Goal: Check status: Check status

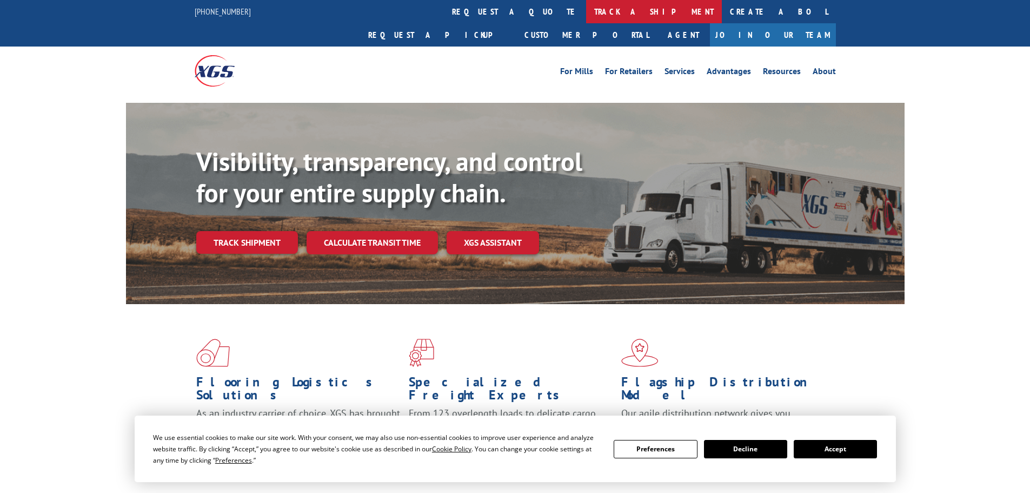
click at [586, 12] on link "track a shipment" at bounding box center [654, 11] width 136 height 23
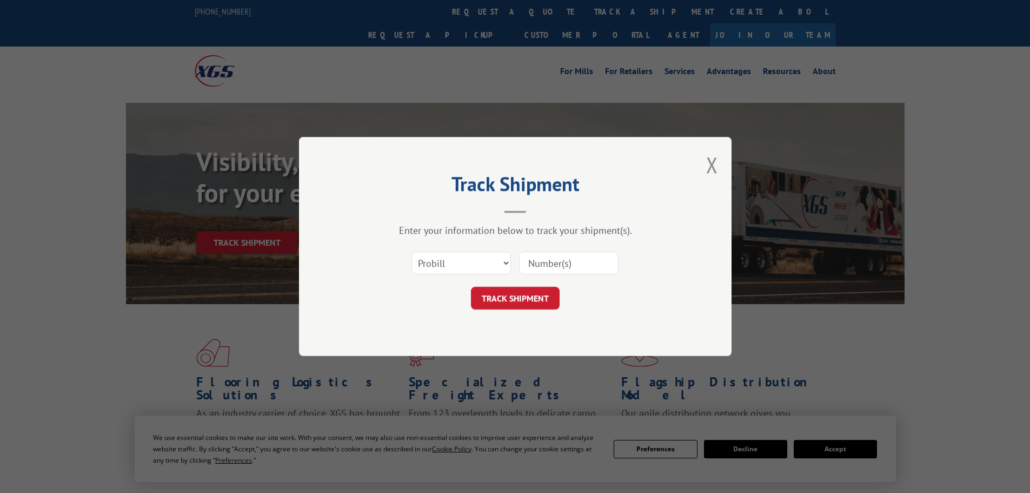
click at [561, 258] on input at bounding box center [568, 262] width 99 height 23
paste input "17228093"
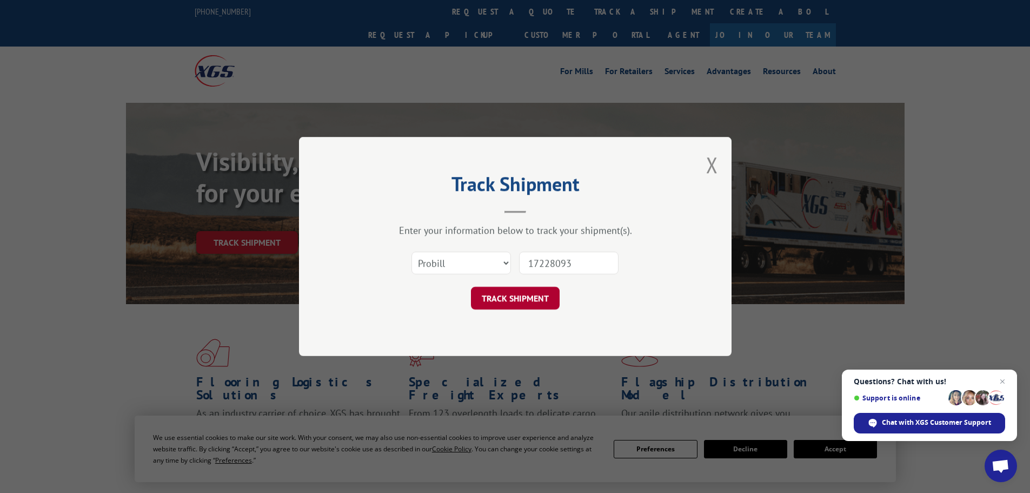
type input "17228093"
click at [513, 294] on button "TRACK SHIPMENT" at bounding box center [515, 298] width 89 height 23
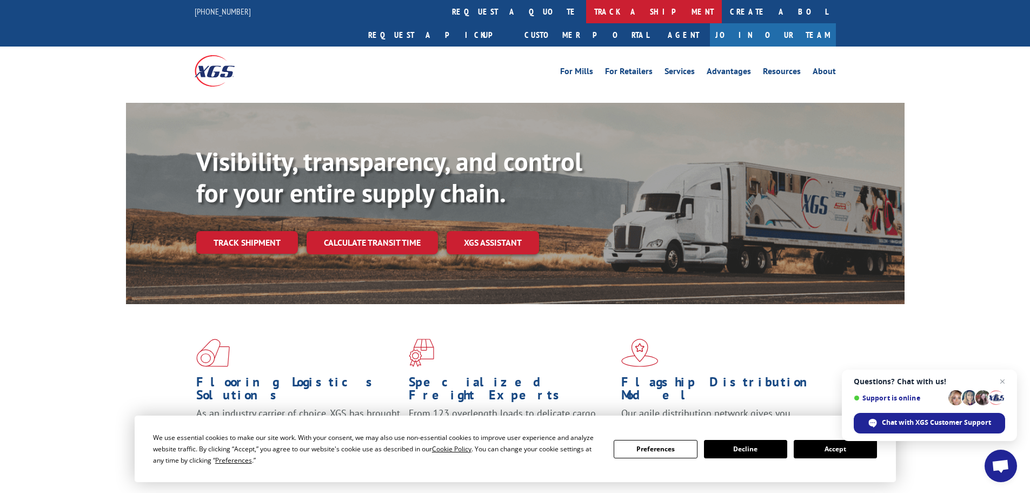
click at [586, 10] on link "track a shipment" at bounding box center [654, 11] width 136 height 23
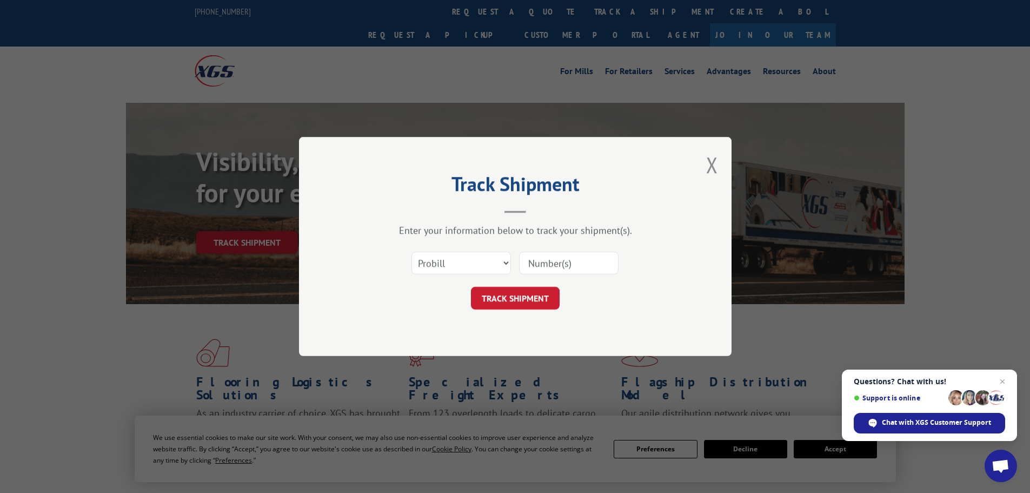
click at [539, 257] on input at bounding box center [568, 262] width 99 height 23
paste input "17228439"
type input "17228439"
click at [517, 294] on button "TRACK SHIPMENT" at bounding box center [515, 298] width 89 height 23
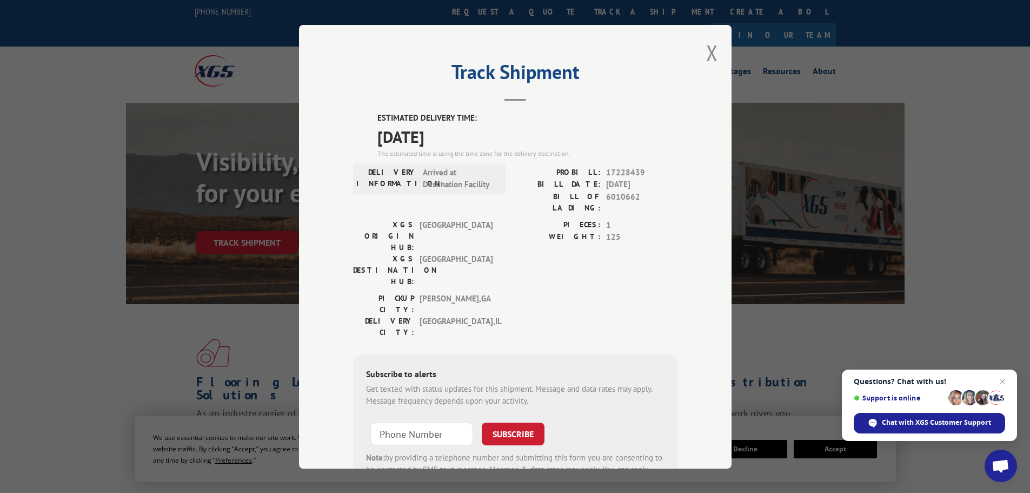
drag, startPoint x: 460, startPoint y: 136, endPoint x: 365, endPoint y: 120, distance: 95.4
click at [365, 120] on div "ESTIMATED DELIVERY TIME: 09/08/2025 The estimated time is using the time zone f…" at bounding box center [515, 306] width 324 height 389
copy div "ESTIMATED DELIVERY TIME: 09/08/2025"
click at [708, 50] on button "Close modal" at bounding box center [712, 52] width 12 height 29
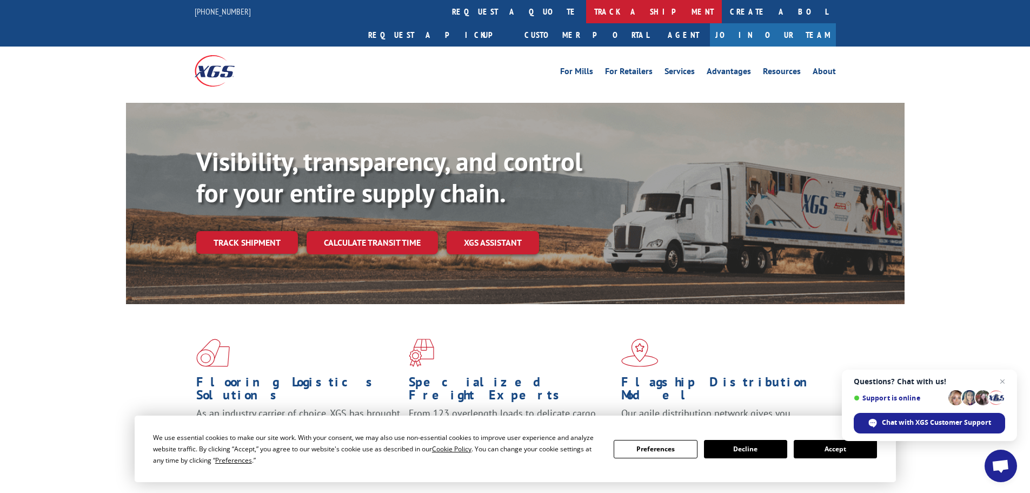
click at [586, 12] on link "track a shipment" at bounding box center [654, 11] width 136 height 23
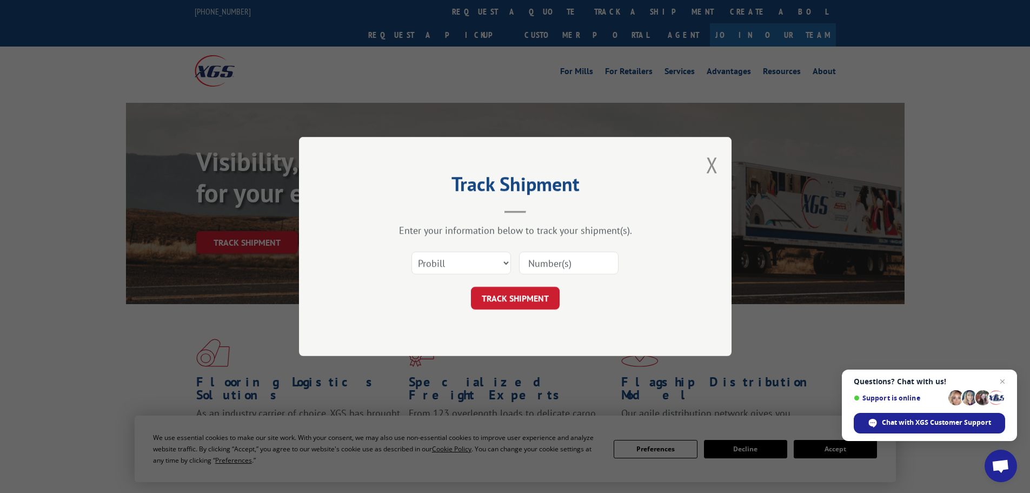
click at [551, 261] on input at bounding box center [568, 262] width 99 height 23
paste input "17228439"
type input "17228439"
click at [515, 295] on button "TRACK SHIPMENT" at bounding box center [515, 298] width 89 height 23
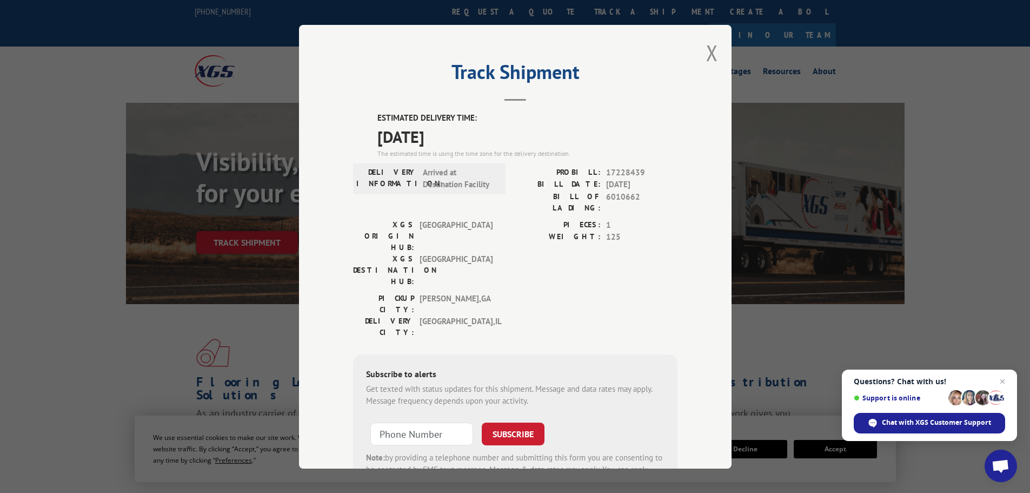
drag, startPoint x: 462, startPoint y: 133, endPoint x: 365, endPoint y: 125, distance: 96.5
click at [387, 125] on span "09/08/2025" at bounding box center [527, 136] width 300 height 24
click at [509, 132] on span "09/08/2025" at bounding box center [527, 136] width 300 height 24
drag, startPoint x: 469, startPoint y: 132, endPoint x: 370, endPoint y: 122, distance: 98.9
click at [370, 122] on div "ESTIMATED DELIVERY TIME: 09/08/2025 The estimated time is using the time zone f…" at bounding box center [515, 306] width 324 height 389
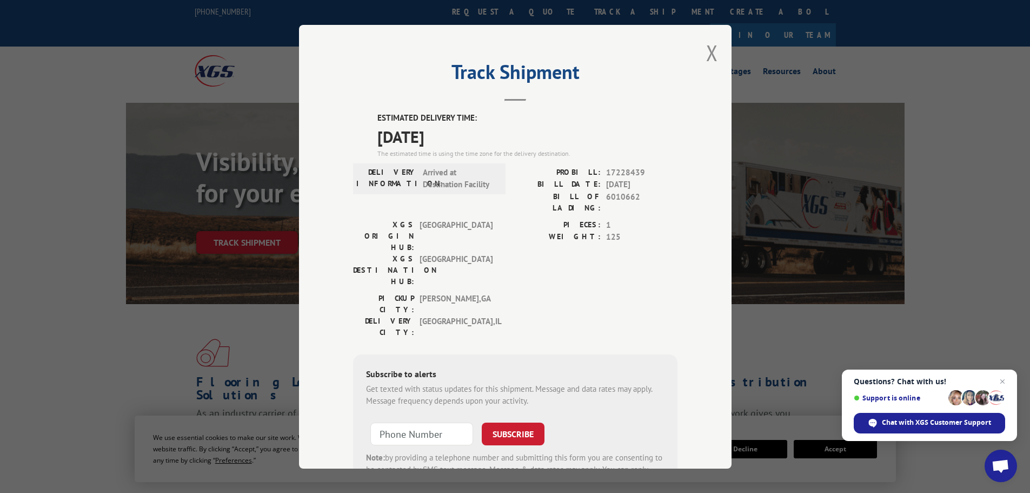
copy div "ESTIMATED DELIVERY TIME: 09/08/2025"
